Goal: Task Accomplishment & Management: Manage account settings

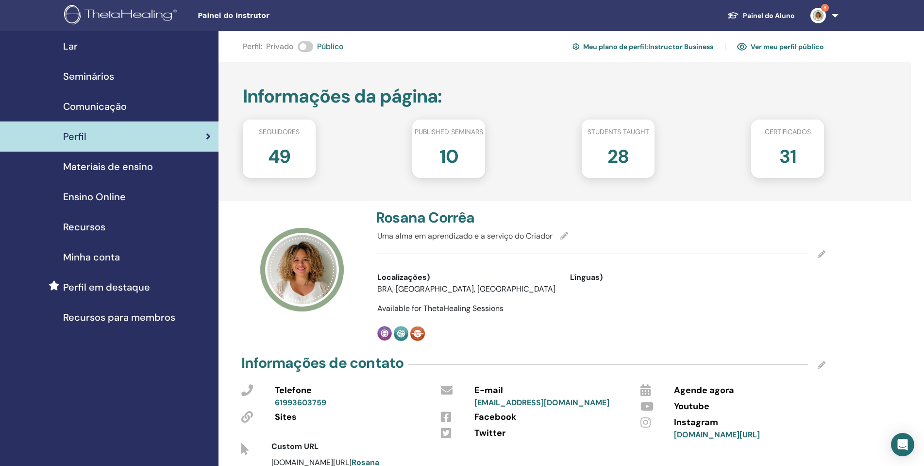
click at [121, 74] on div "Seminários" at bounding box center [109, 76] width 203 height 15
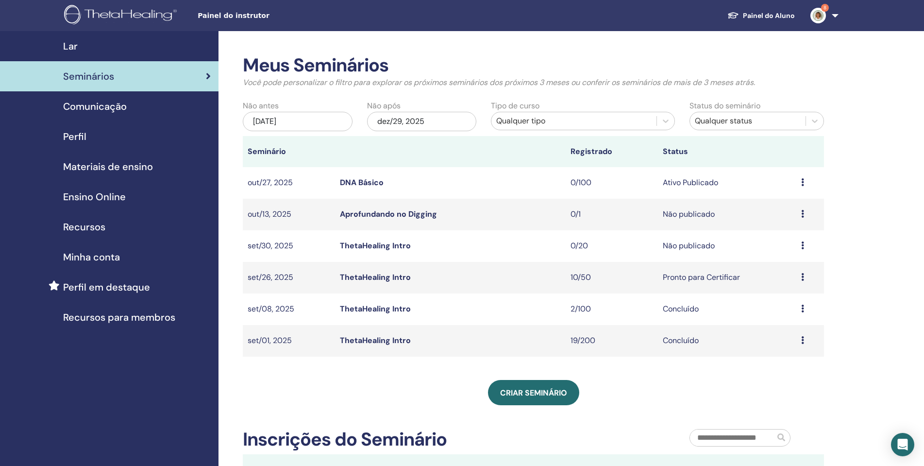
click at [800, 278] on td "Visualizar Editar Participantes Cancelar" at bounding box center [810, 278] width 28 height 32
click at [393, 278] on link "ThetaHealing Intro" at bounding box center [375, 277] width 71 height 10
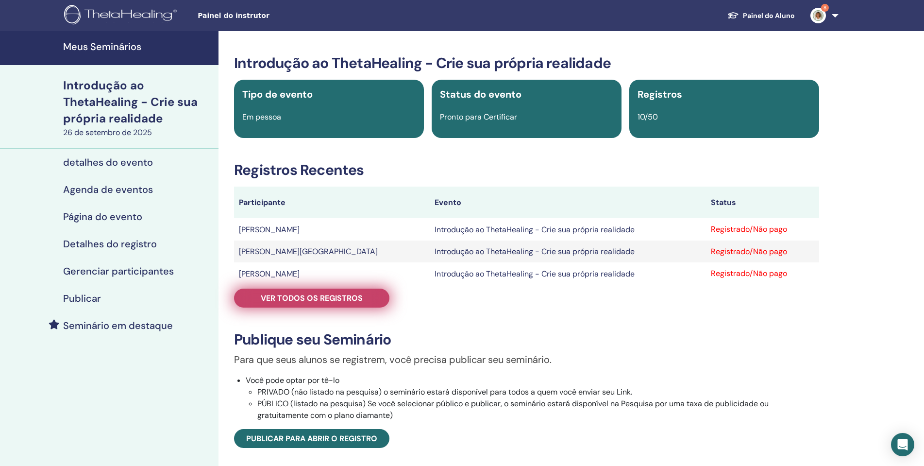
click at [376, 299] on link "Ver todos os registros" at bounding box center [311, 297] width 155 height 19
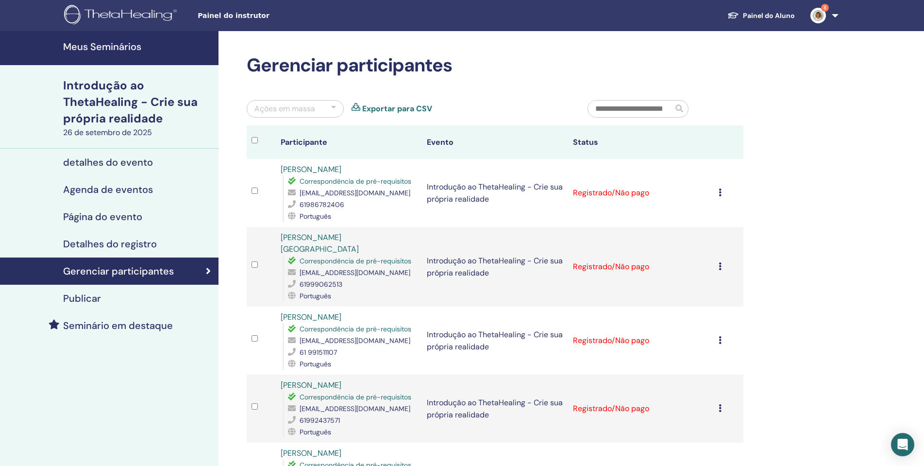
click at [335, 110] on div at bounding box center [333, 109] width 5 height 12
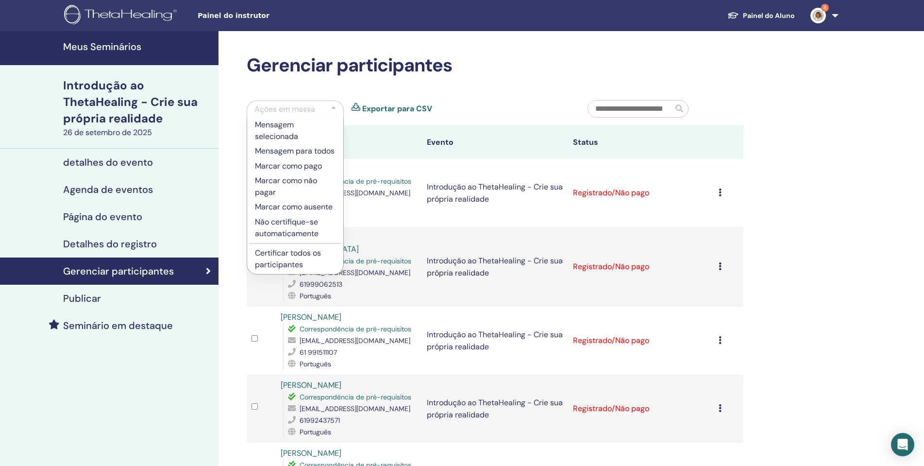
click at [301, 256] on font "Certificar todos os participantes" at bounding box center [288, 259] width 66 height 22
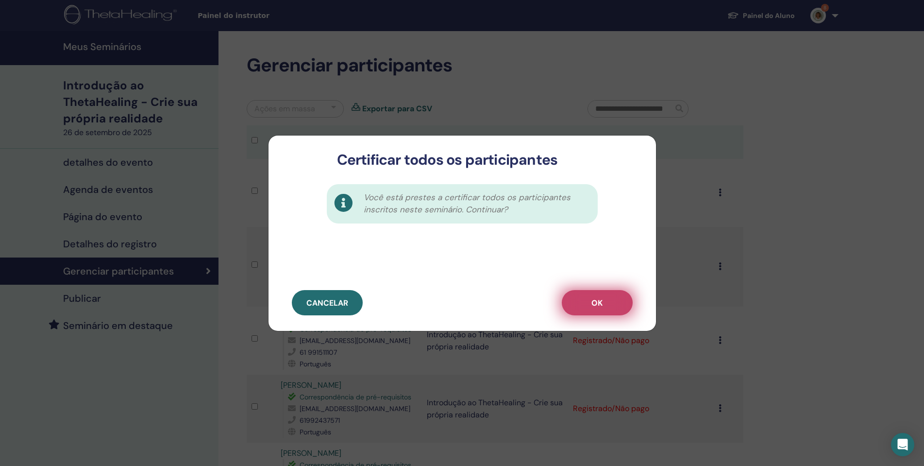
click at [604, 302] on button "OK" at bounding box center [597, 302] width 71 height 25
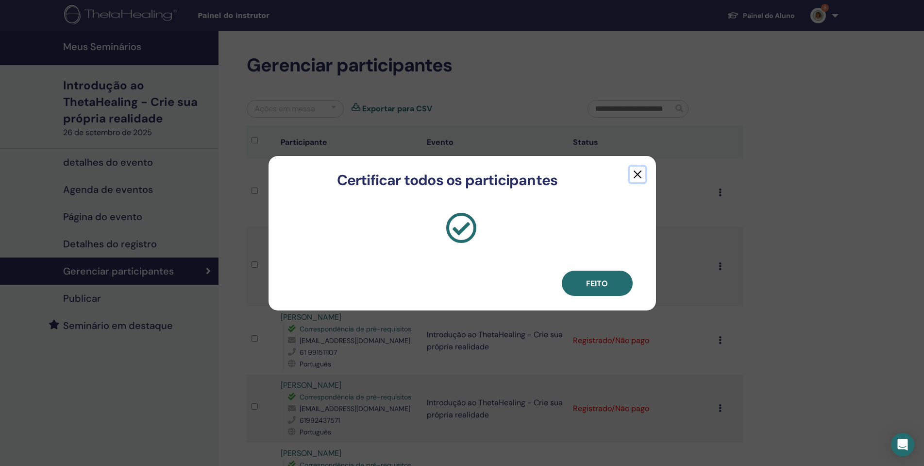
click at [636, 173] on button "button" at bounding box center [638, 175] width 16 height 16
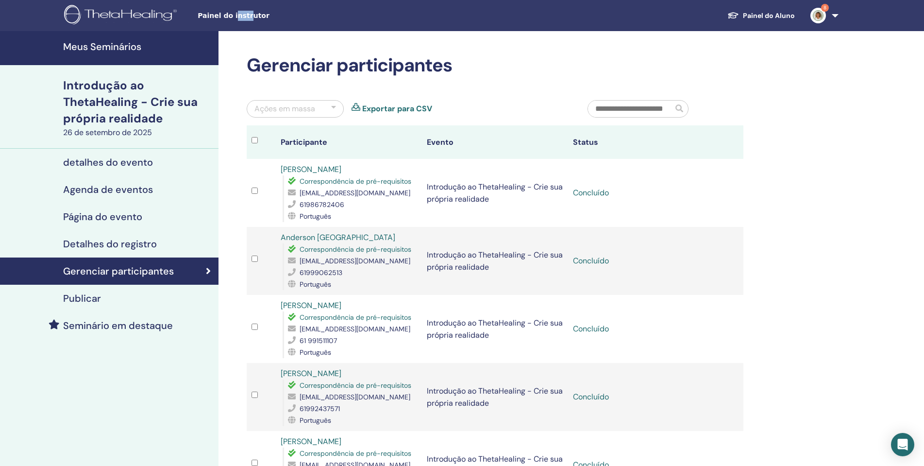
drag, startPoint x: 241, startPoint y: 23, endPoint x: 231, endPoint y: 30, distance: 12.5
click at [233, 30] on div "Painel do instrutor Painel do Aluno 8 RC Rosana Corrêa Meu ThetaLearning Meus T…" at bounding box center [462, 15] width 866 height 31
click at [135, 324] on font "Seminário em destaque" at bounding box center [118, 325] width 110 height 13
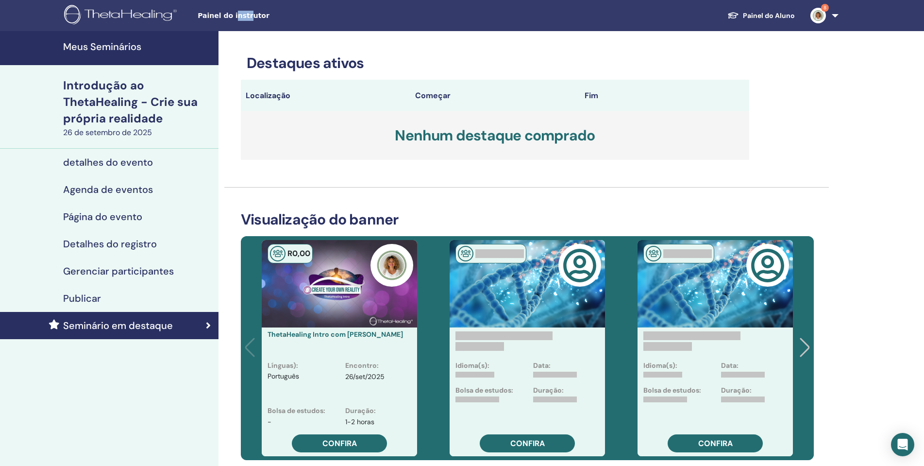
click at [100, 164] on font "detalhes do evento" at bounding box center [108, 162] width 90 height 13
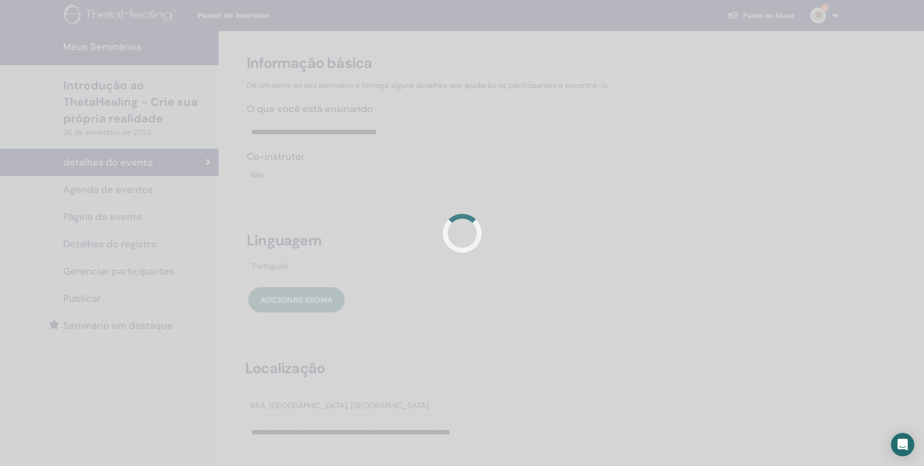
click at [820, 17] on div at bounding box center [462, 233] width 924 height 466
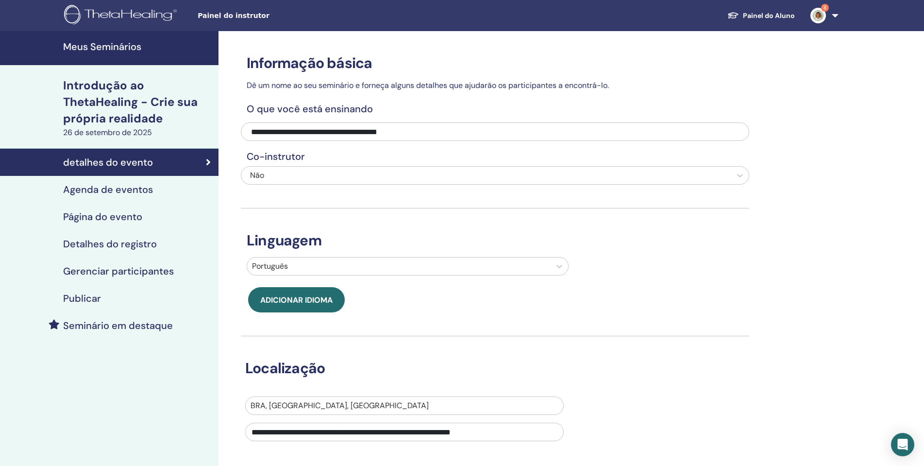
click at [233, 19] on font "Painel do instrutor" at bounding box center [234, 16] width 72 height 8
click at [771, 15] on font "Painel do Aluno" at bounding box center [769, 15] width 52 height 9
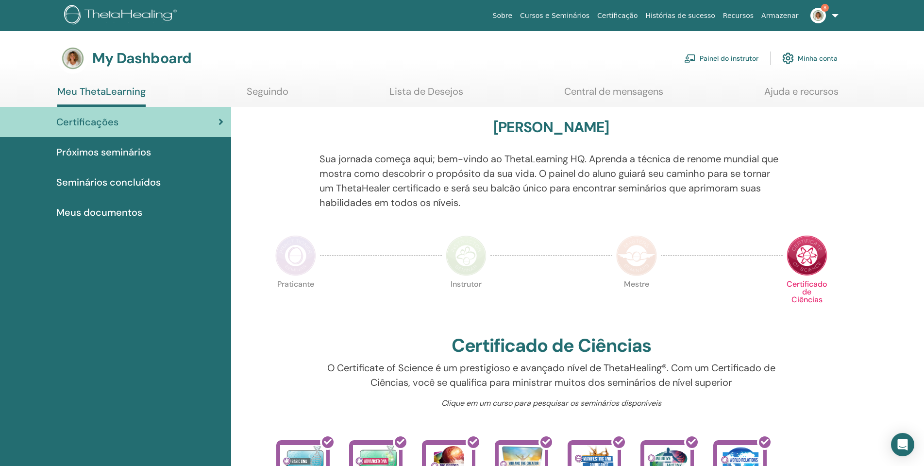
click at [743, 53] on link "Painel do instrutor" at bounding box center [721, 58] width 74 height 21
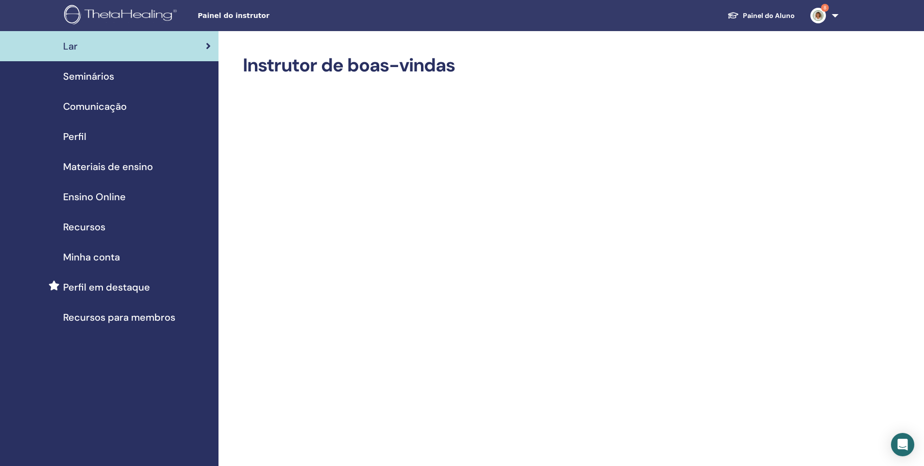
click at [90, 74] on span "Seminários" at bounding box center [88, 76] width 51 height 15
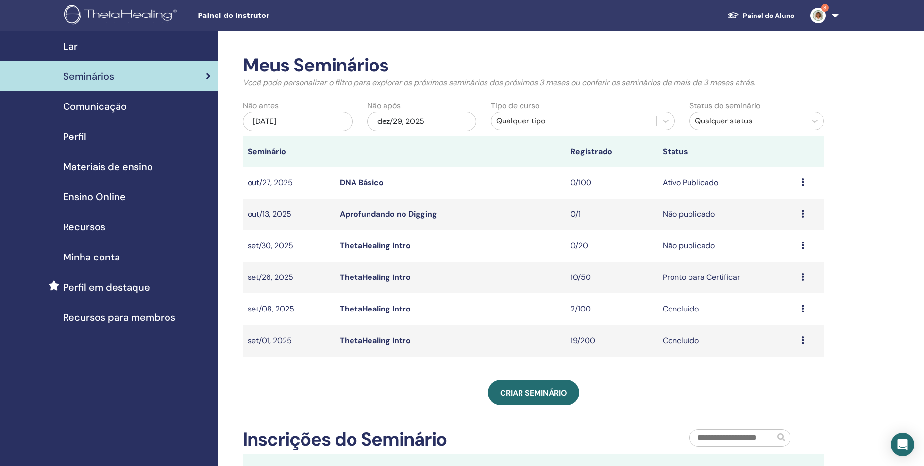
click at [96, 258] on span "Minha conta" at bounding box center [91, 257] width 57 height 15
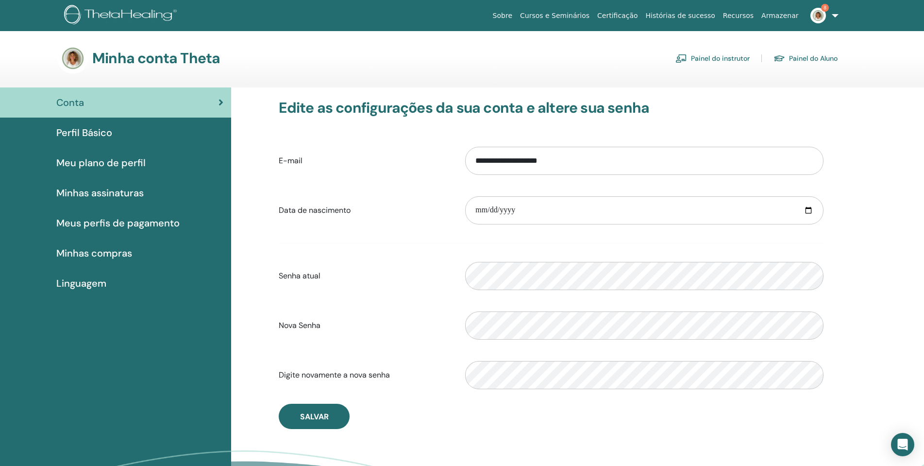
click at [132, 167] on font "Meu plano de perfil" at bounding box center [100, 162] width 89 height 13
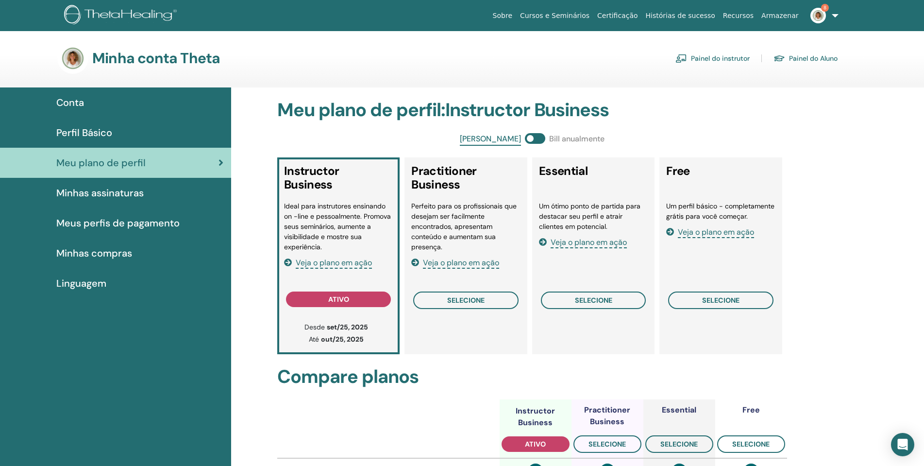
click at [133, 132] on div "Perfil Básico" at bounding box center [116, 132] width 216 height 15
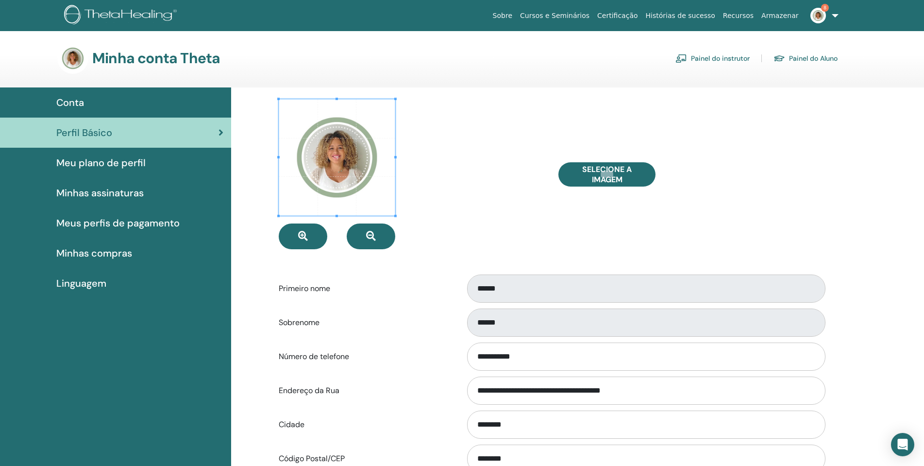
click at [724, 56] on link "Painel do instrutor" at bounding box center [712, 58] width 74 height 16
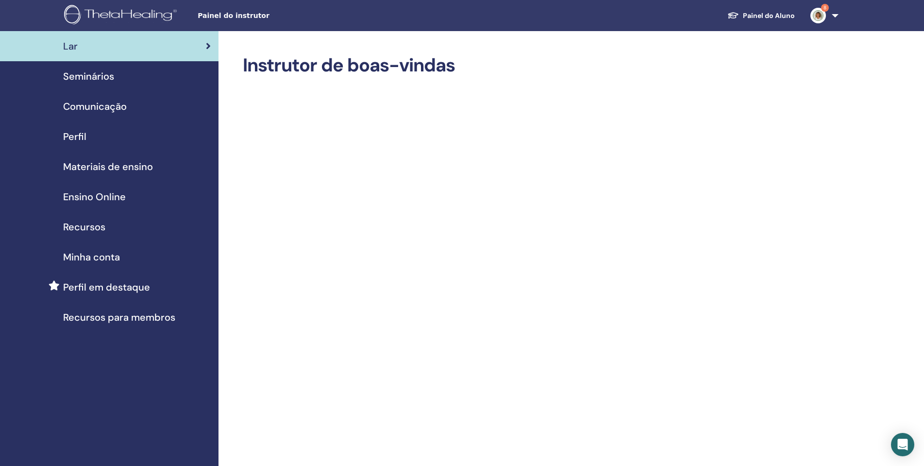
click at [86, 196] on span "Ensino Online" at bounding box center [94, 196] width 63 height 15
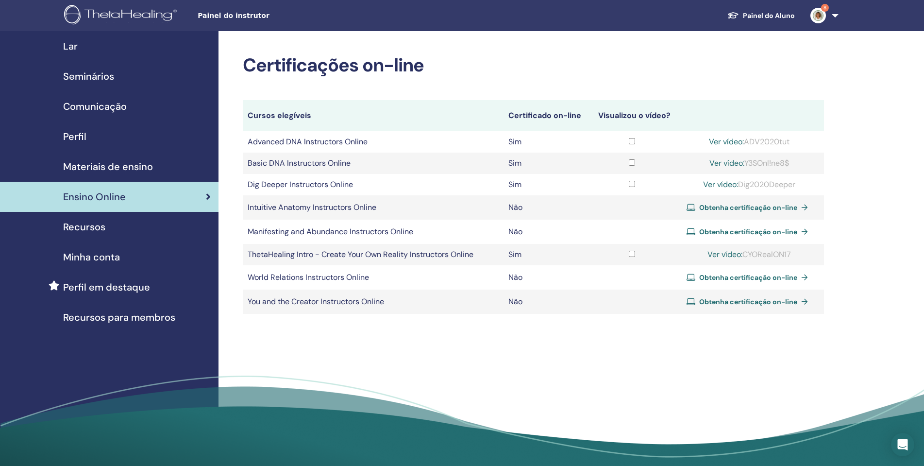
click at [77, 137] on span "Perfil" at bounding box center [74, 136] width 23 height 15
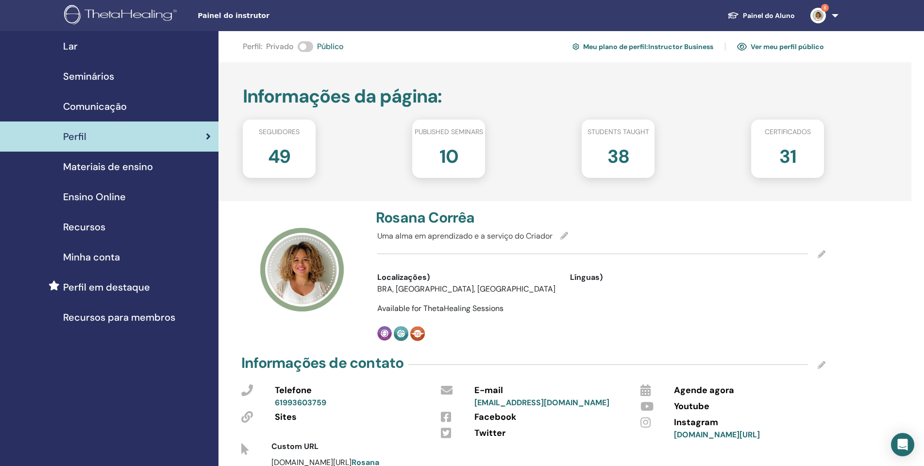
click at [115, 195] on span "Ensino Online" at bounding box center [94, 196] width 63 height 15
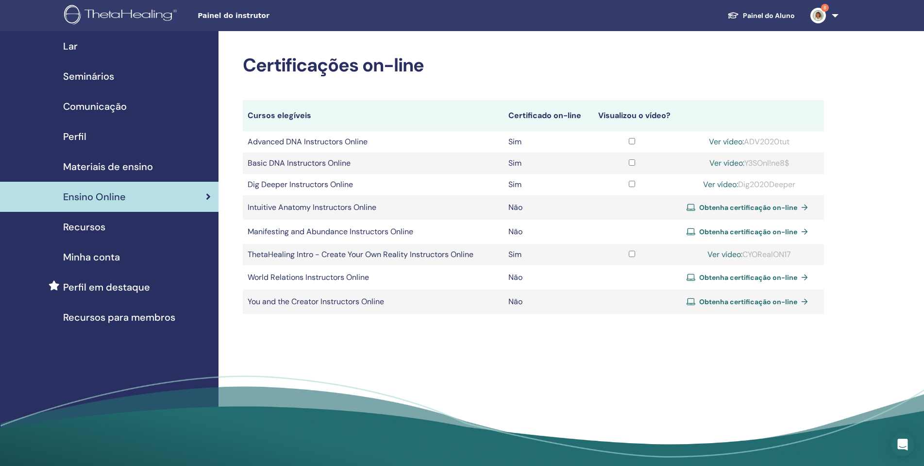
click at [129, 160] on span "Materiais de ensino" at bounding box center [108, 166] width 90 height 15
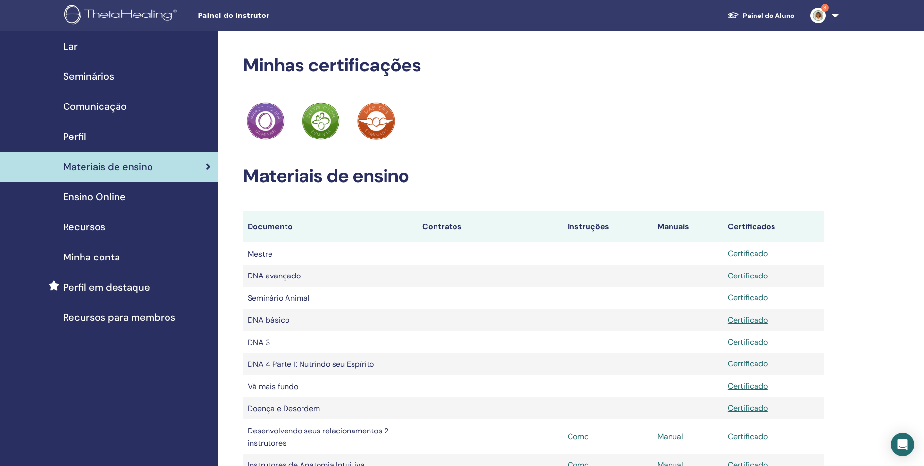
click at [98, 80] on font "Seminários" at bounding box center [88, 76] width 51 height 13
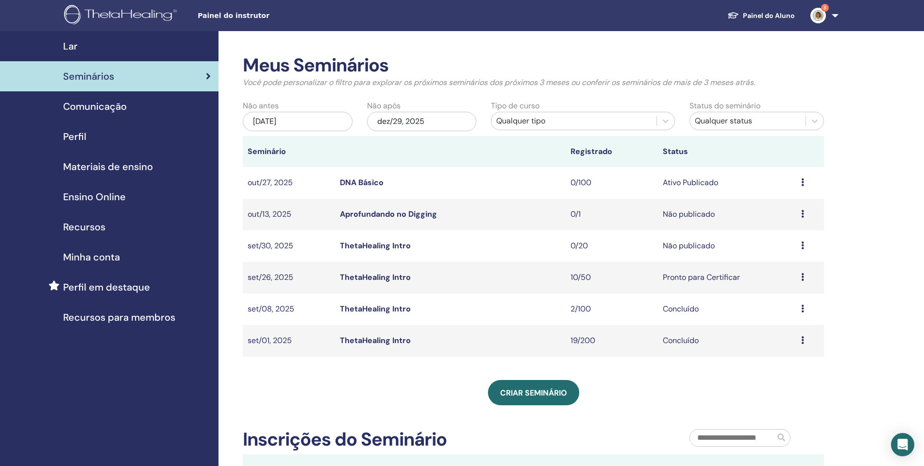
click at [298, 120] on div "[DATE]" at bounding box center [298, 121] width 110 height 19
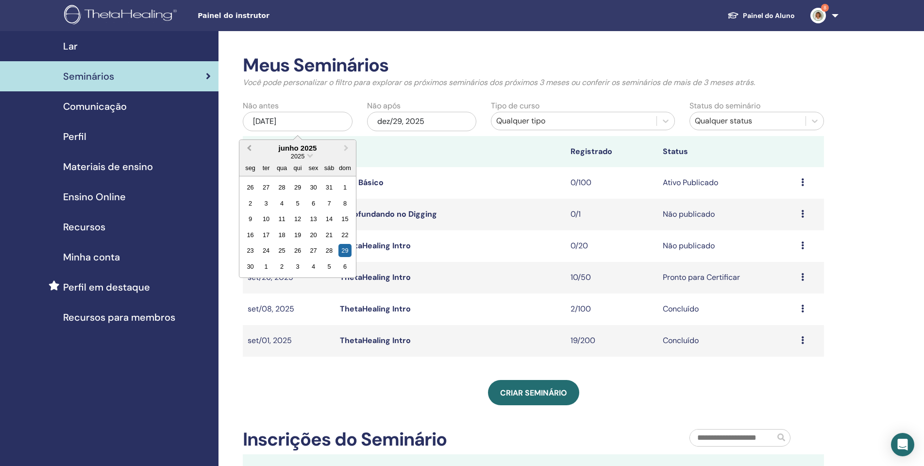
click at [246, 147] on button "Previous Month" at bounding box center [248, 149] width 16 height 16
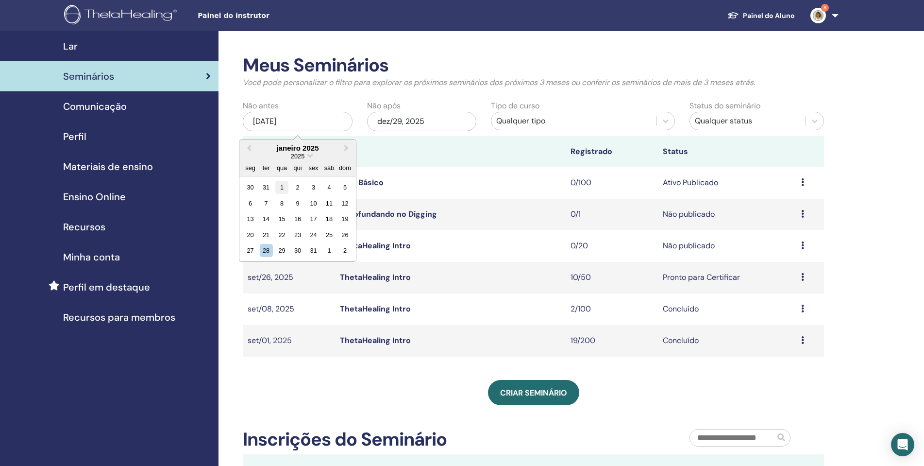
click at [280, 191] on div "1" at bounding box center [281, 187] width 13 height 13
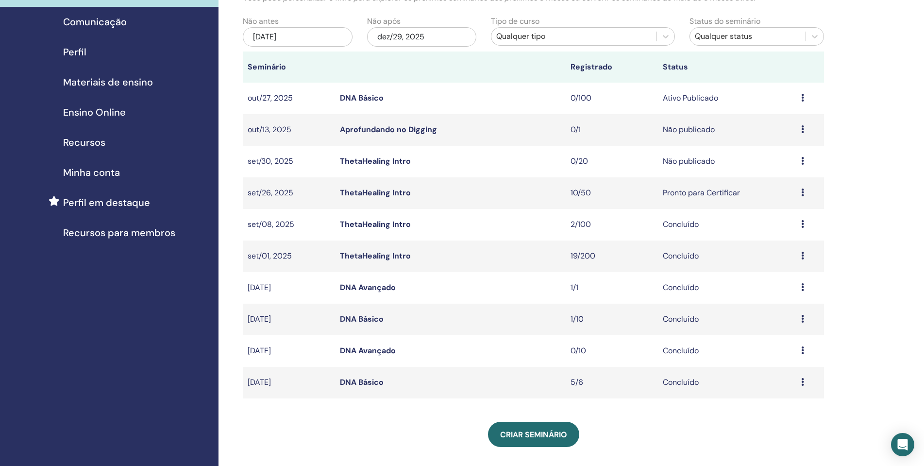
scroll to position [97, 0]
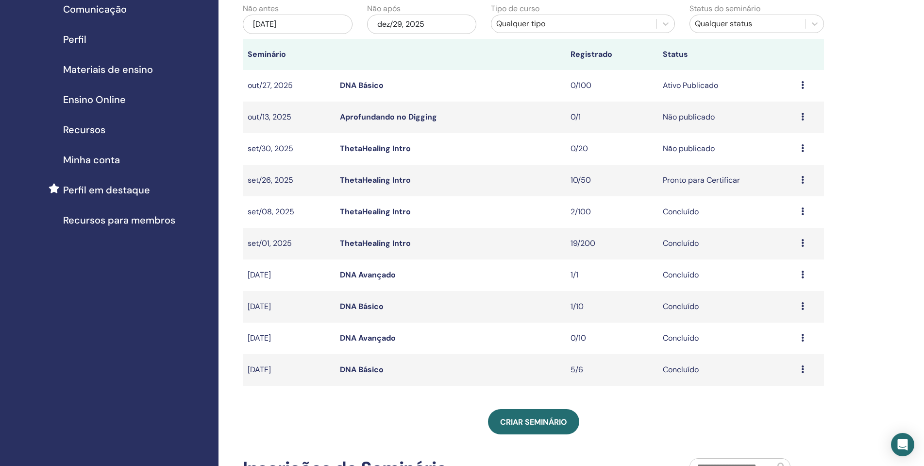
click at [374, 276] on link "DNA Avançado" at bounding box center [368, 274] width 56 height 10
